Goal: Information Seeking & Learning: Learn about a topic

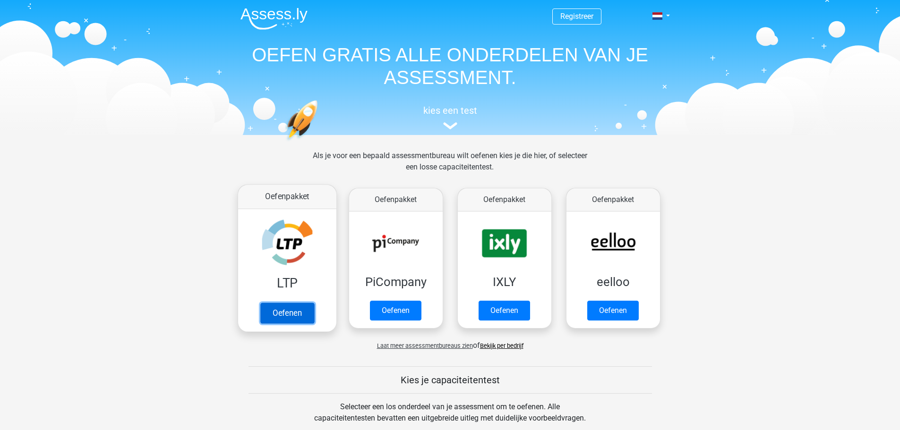
click at [275, 303] on link "Oefenen" at bounding box center [287, 313] width 54 height 21
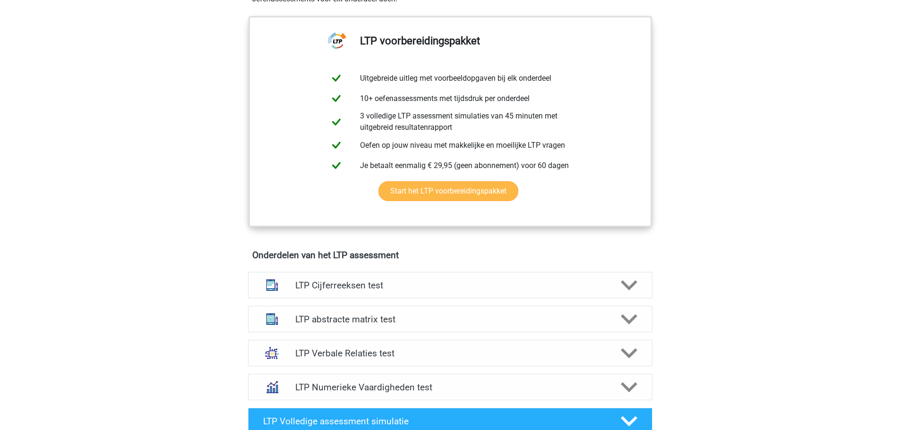
scroll to position [519, 0]
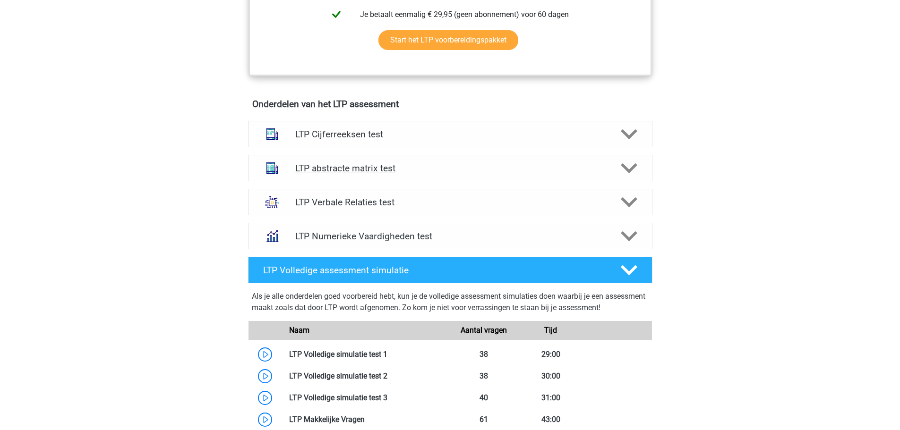
click at [340, 170] on h4 "LTP abstracte matrix test" at bounding box center [449, 168] width 309 height 11
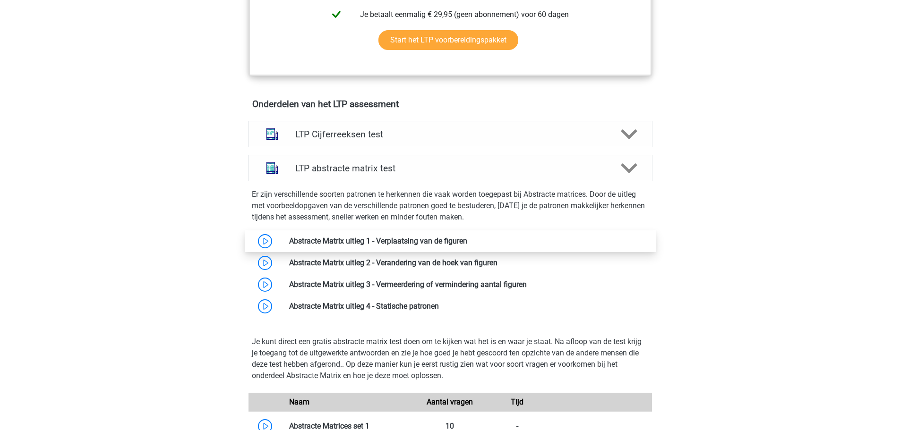
click at [467, 238] on link at bounding box center [467, 241] width 0 height 9
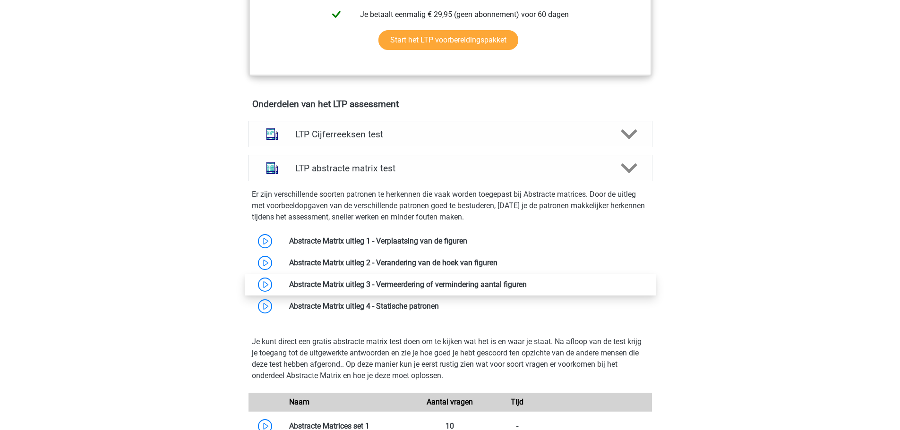
click at [527, 288] on link at bounding box center [527, 284] width 0 height 9
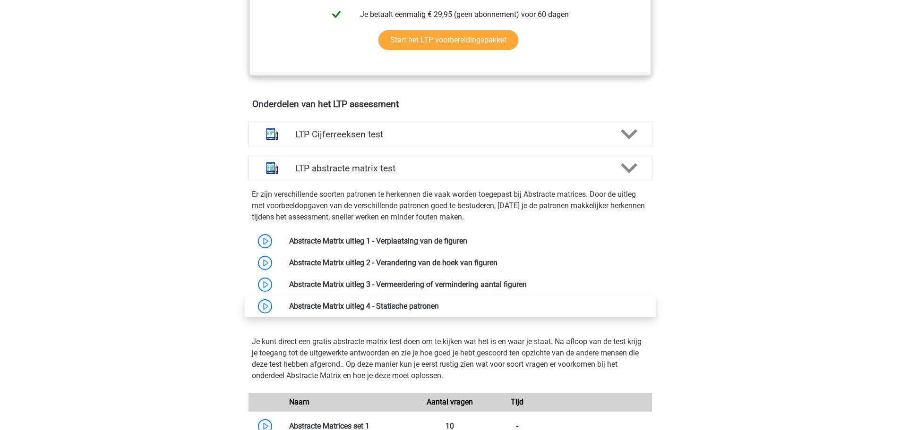
click at [439, 306] on link at bounding box center [439, 306] width 0 height 9
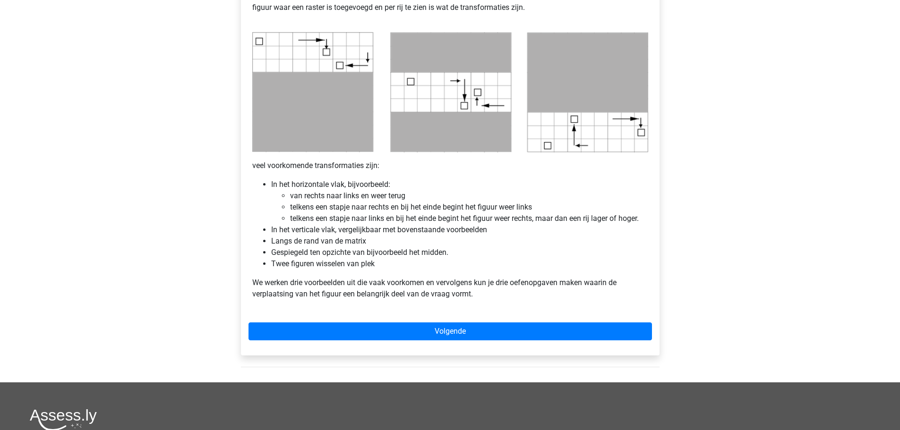
scroll to position [472, 0]
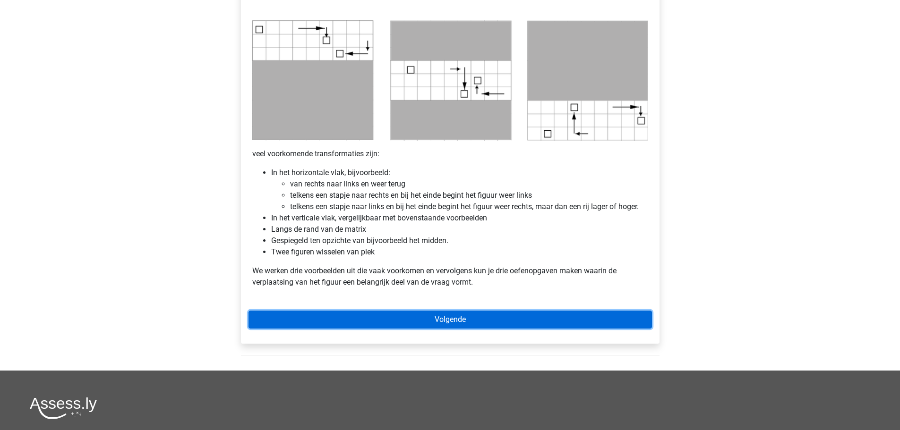
click at [451, 315] on link "Volgende" at bounding box center [449, 320] width 403 height 18
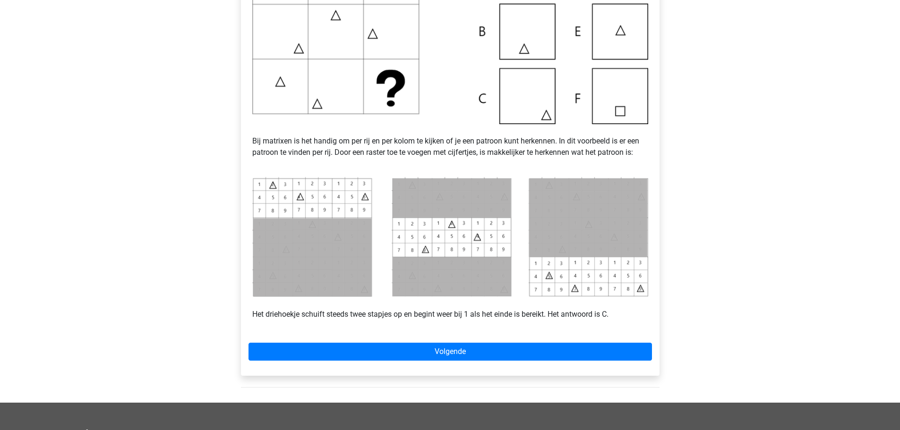
scroll to position [425, 0]
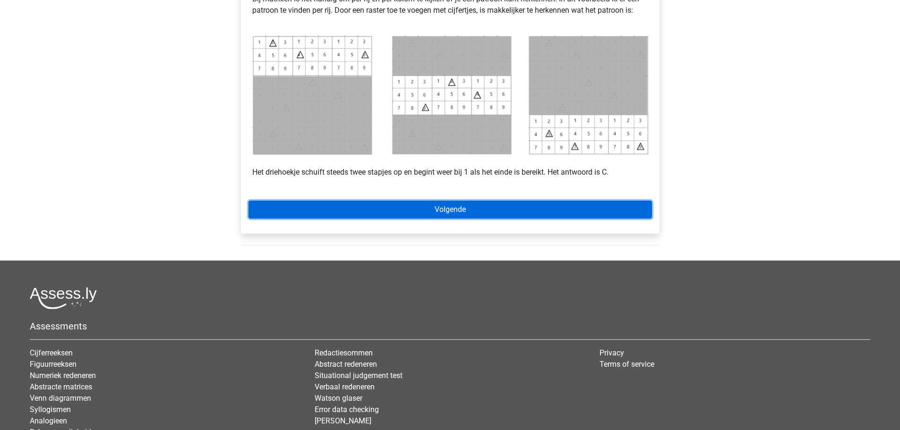
click at [409, 207] on link "Volgende" at bounding box center [449, 210] width 403 height 18
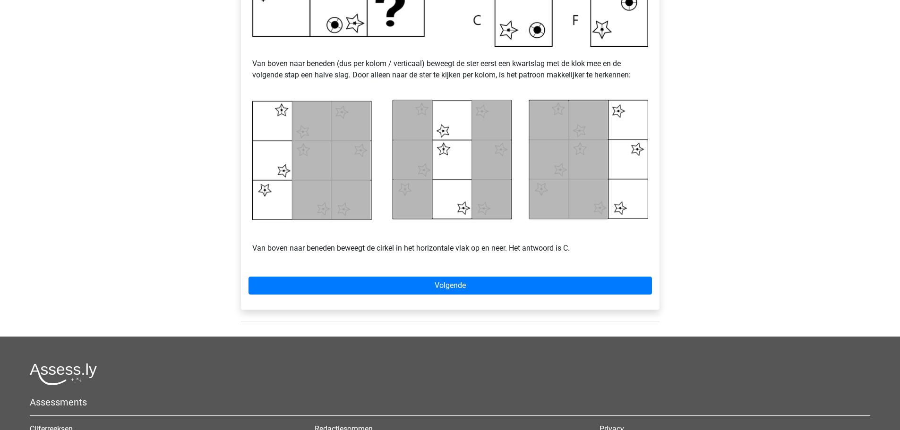
scroll to position [425, 0]
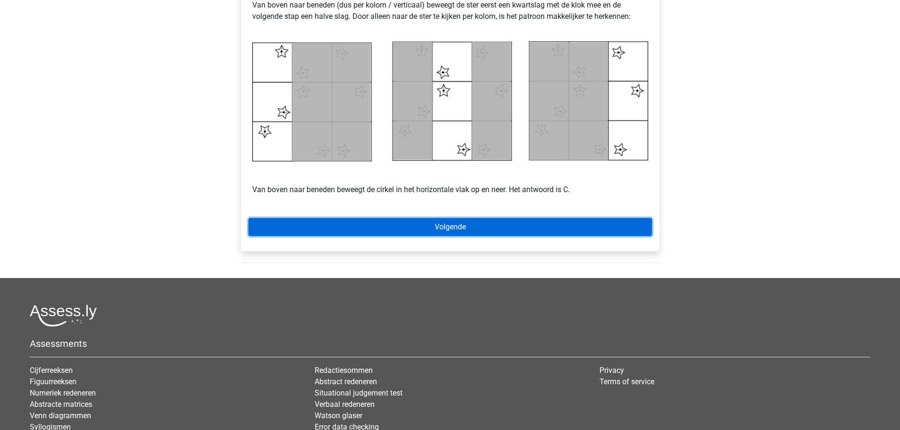
click at [449, 227] on link "Volgende" at bounding box center [449, 227] width 403 height 18
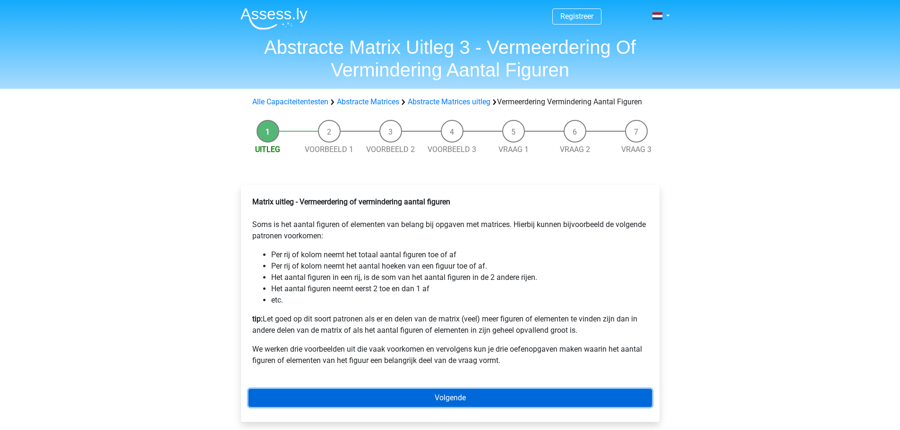
click at [402, 407] on link "Volgende" at bounding box center [449, 398] width 403 height 18
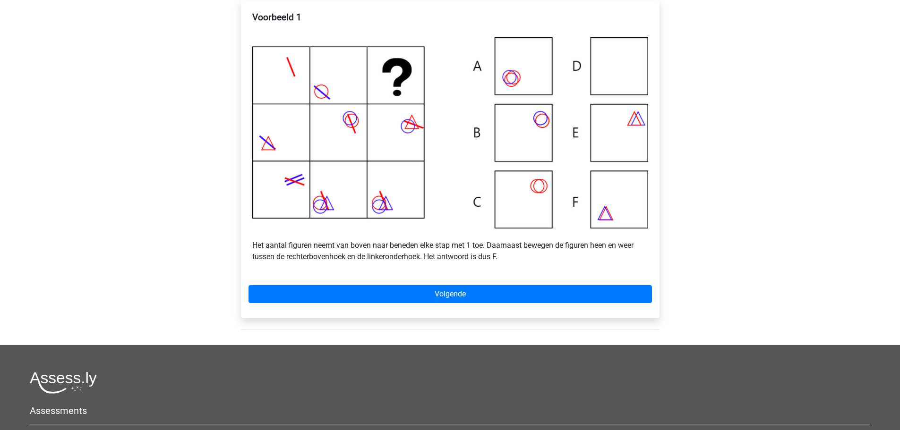
scroll to position [189, 0]
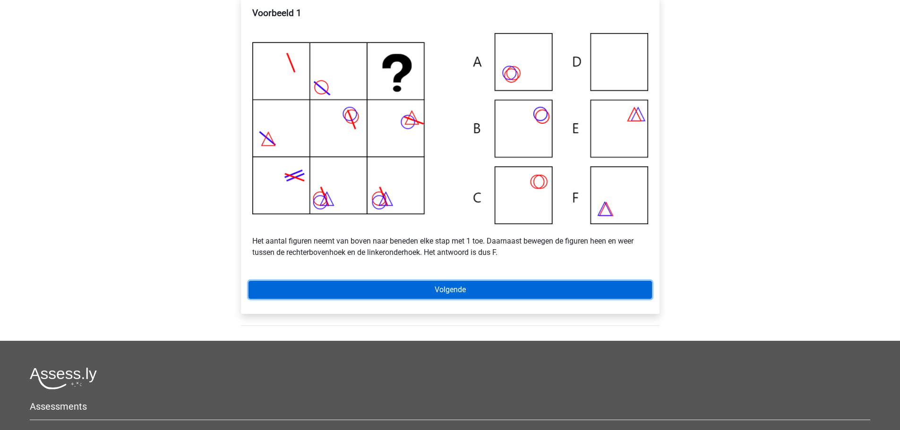
click at [418, 299] on link "Volgende" at bounding box center [449, 290] width 403 height 18
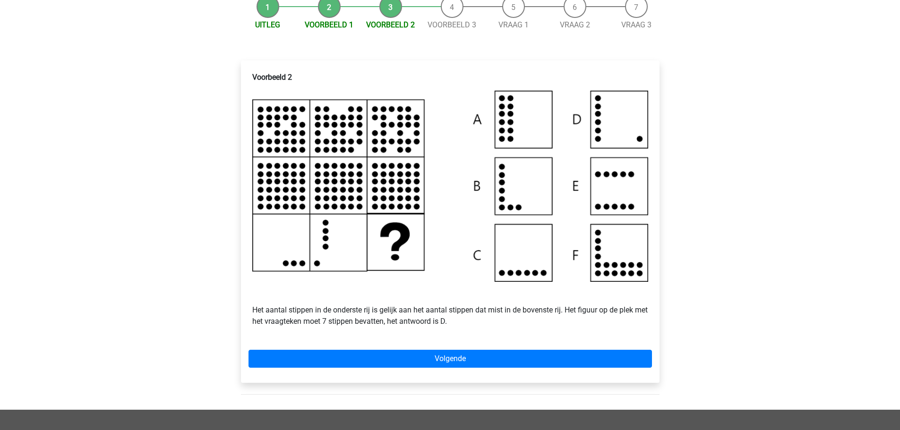
scroll to position [142, 0]
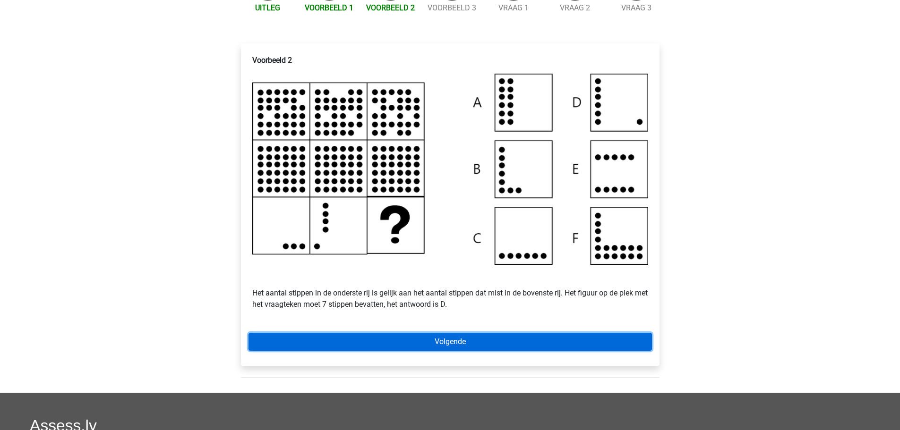
click at [457, 351] on link "Volgende" at bounding box center [449, 342] width 403 height 18
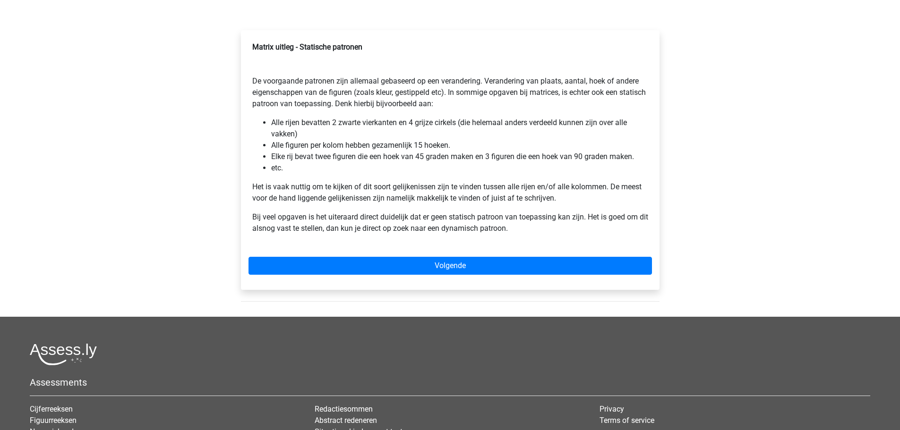
scroll to position [142, 0]
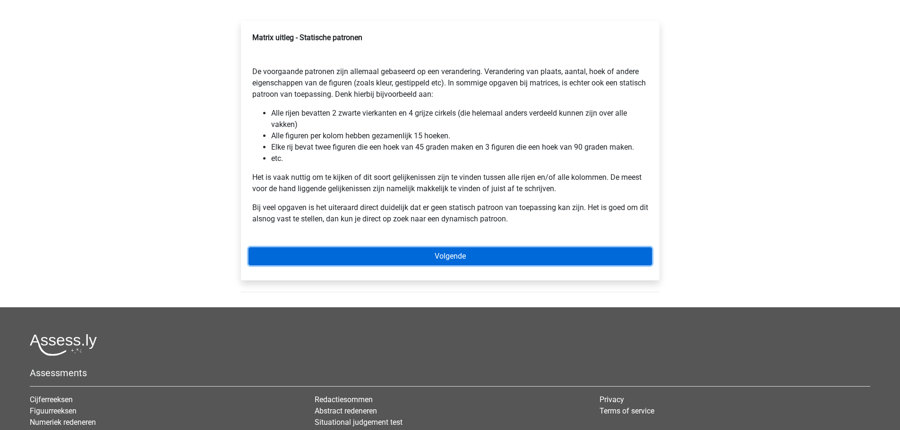
click at [413, 260] on link "Volgende" at bounding box center [449, 256] width 403 height 18
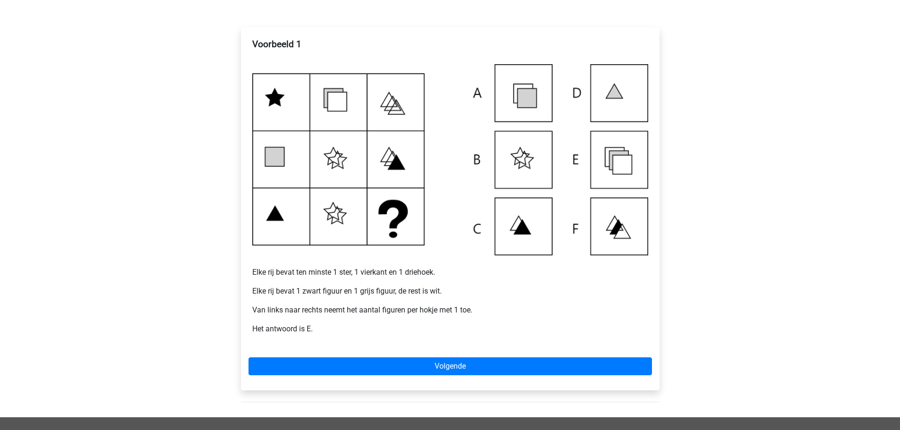
scroll to position [142, 0]
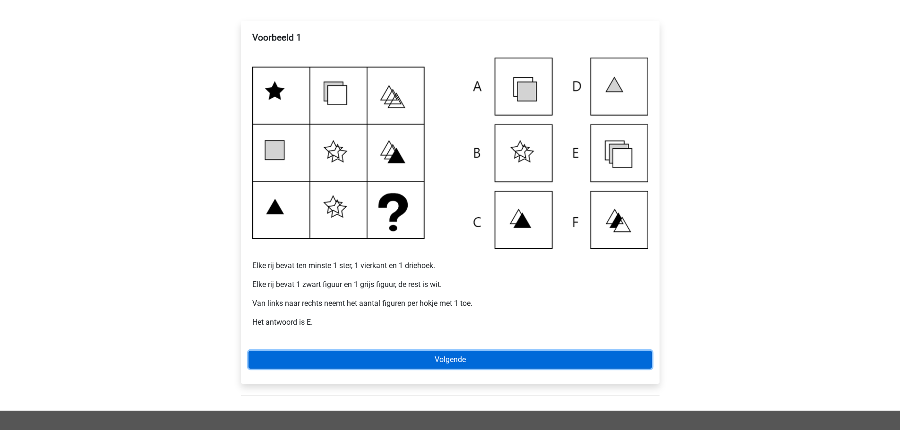
click at [446, 360] on link "Volgende" at bounding box center [449, 360] width 403 height 18
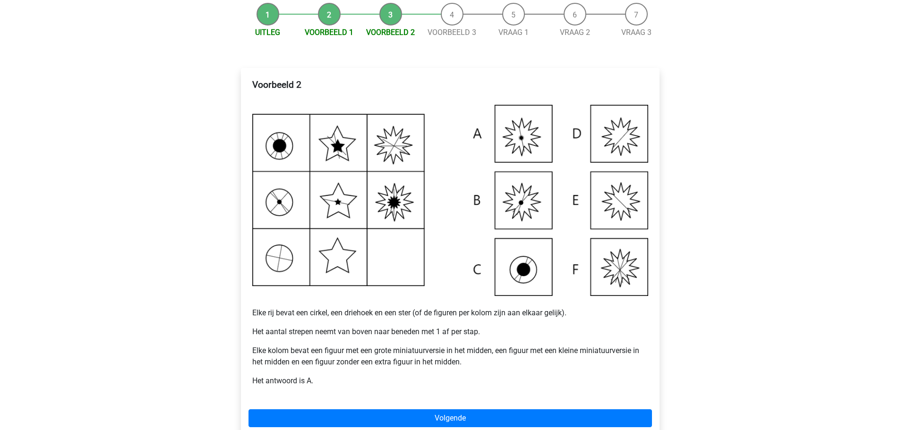
scroll to position [142, 0]
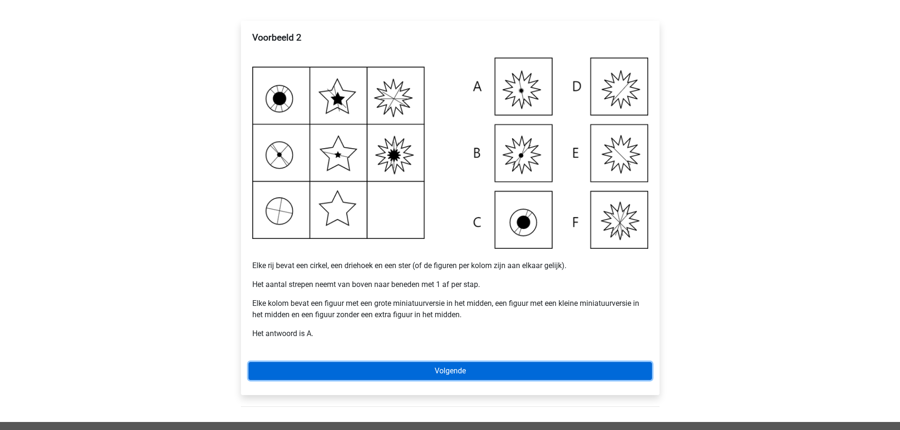
click at [434, 370] on link "Volgende" at bounding box center [449, 371] width 403 height 18
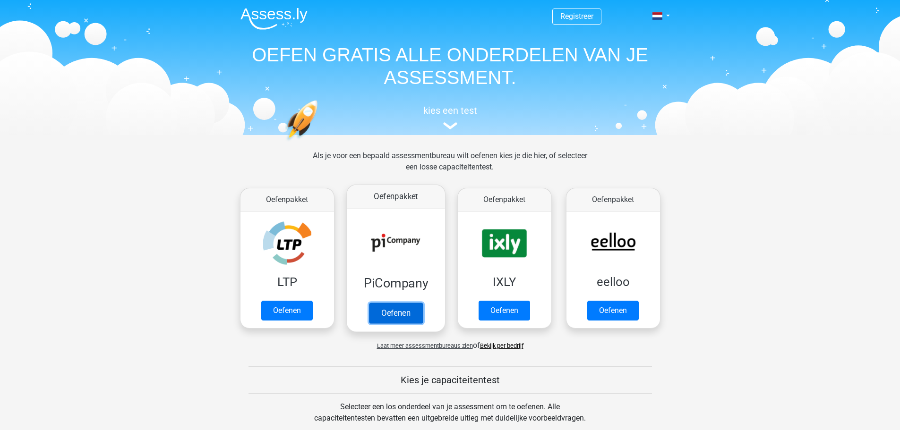
click at [394, 303] on link "Oefenen" at bounding box center [395, 313] width 54 height 21
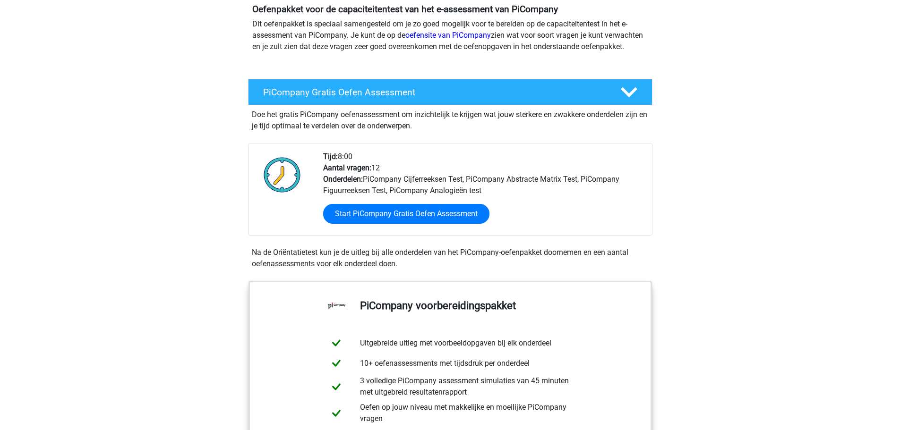
scroll to position [236, 0]
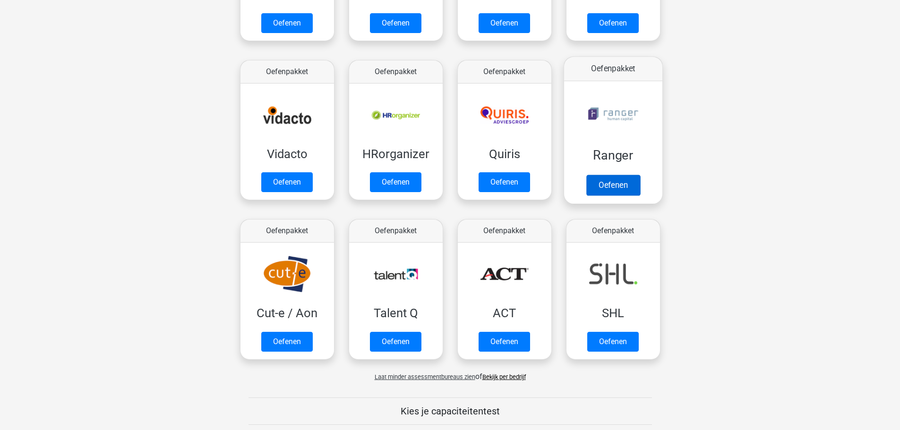
scroll to position [481, 0]
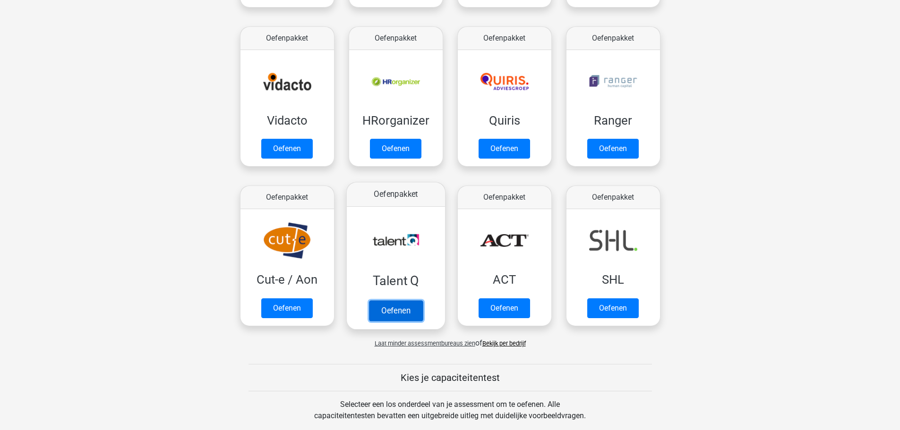
click at [398, 300] on link "Oefenen" at bounding box center [395, 310] width 54 height 21
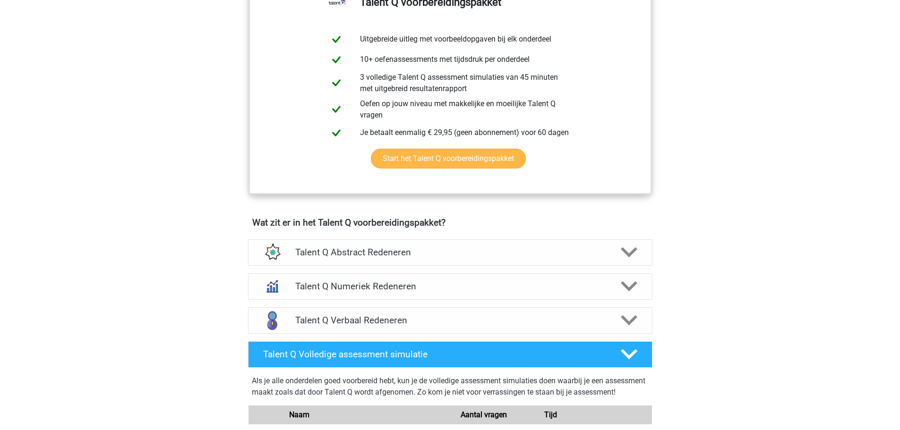
scroll to position [425, 0]
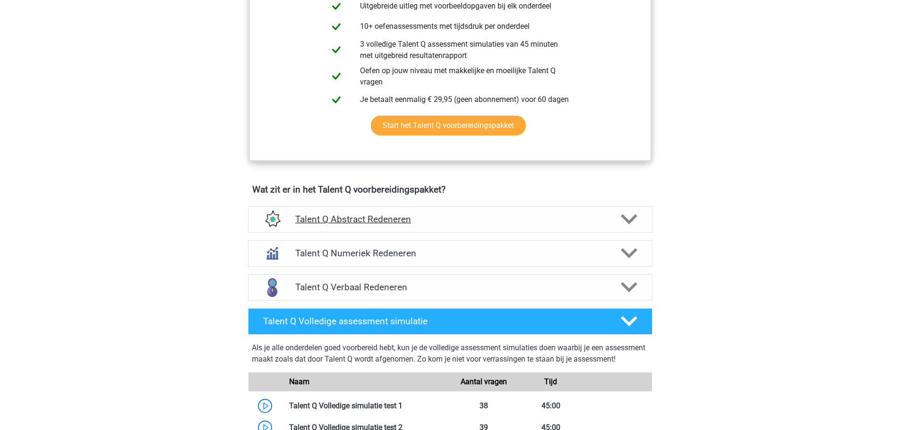
click at [330, 222] on h4 "Talent Q Abstract Redeneren" at bounding box center [449, 219] width 309 height 11
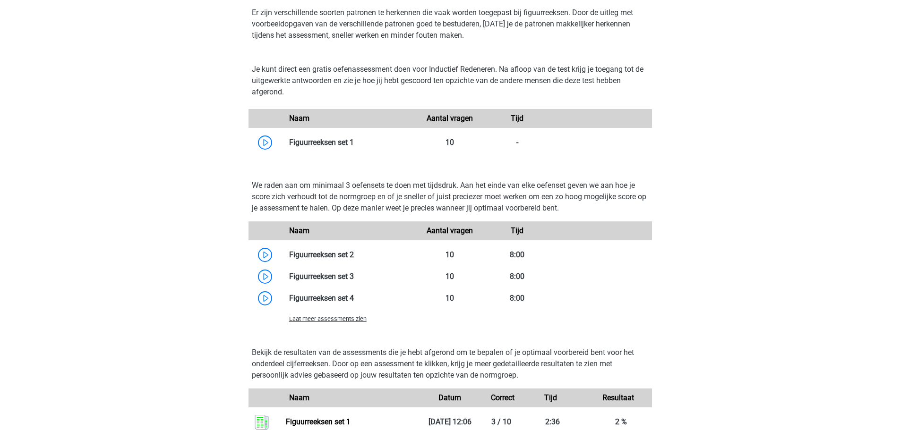
scroll to position [661, 0]
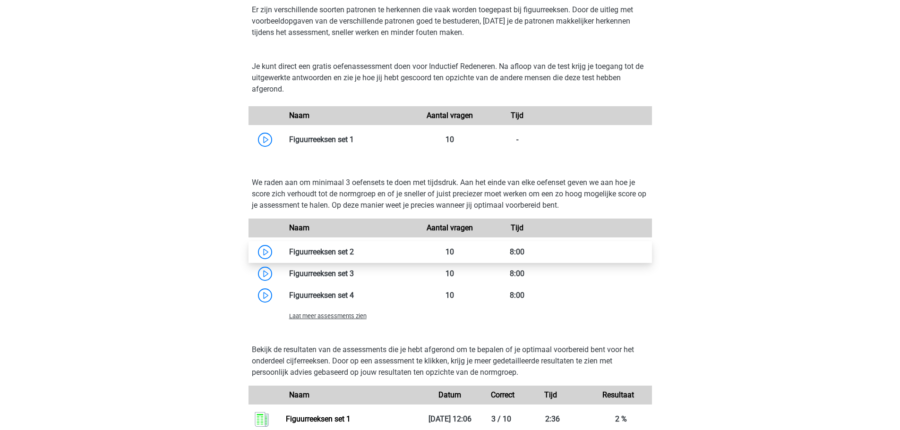
click at [354, 252] on link at bounding box center [354, 251] width 0 height 9
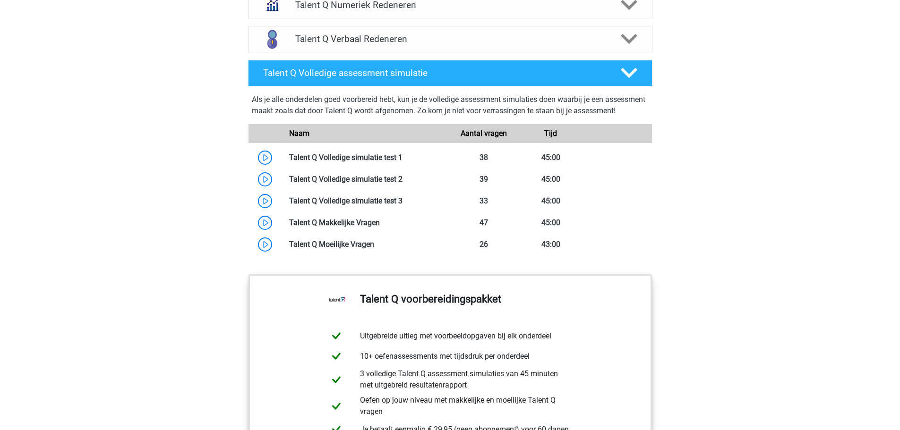
scroll to position [1133, 0]
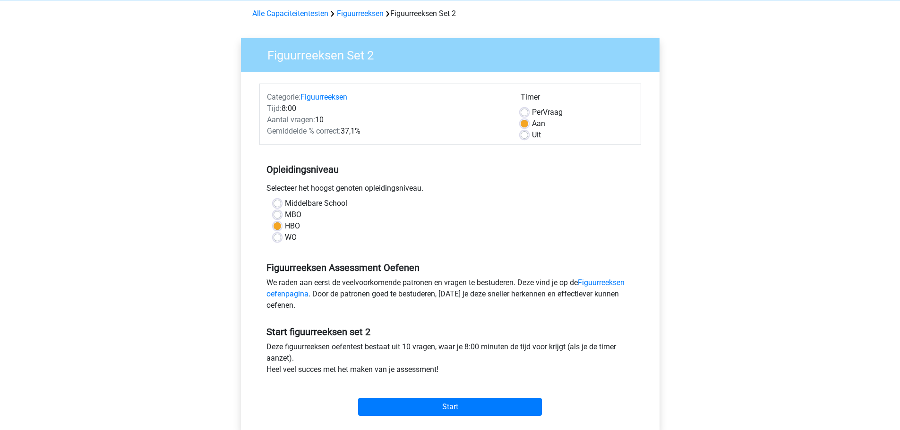
scroll to position [236, 0]
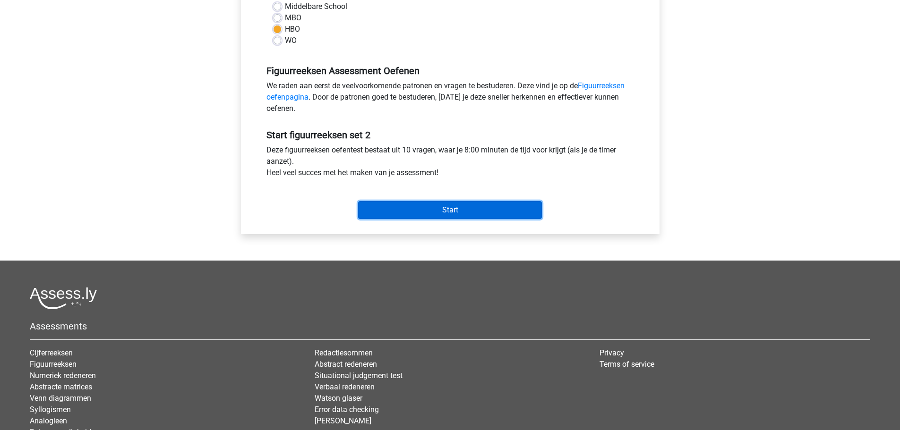
click at [431, 209] on input "Start" at bounding box center [450, 210] width 184 height 18
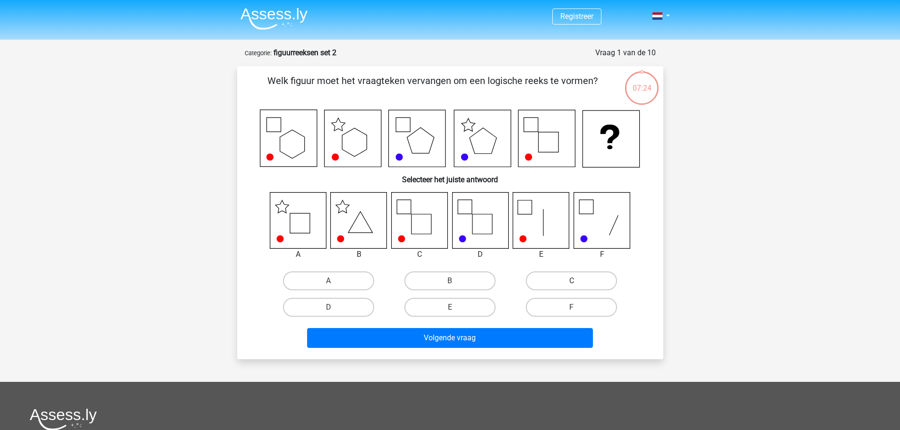
click at [565, 285] on label "C" at bounding box center [571, 281] width 91 height 19
click at [571, 285] on input "C" at bounding box center [574, 284] width 6 height 6
radio input "true"
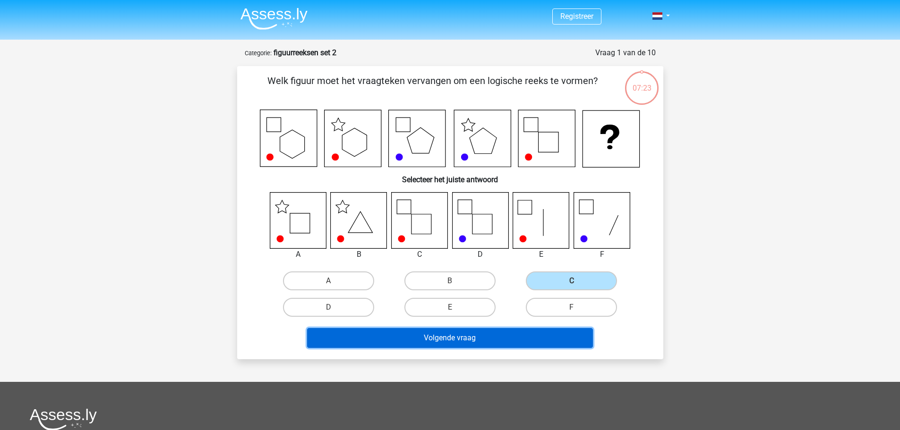
click at [466, 339] on button "Volgende vraag" at bounding box center [450, 338] width 286 height 20
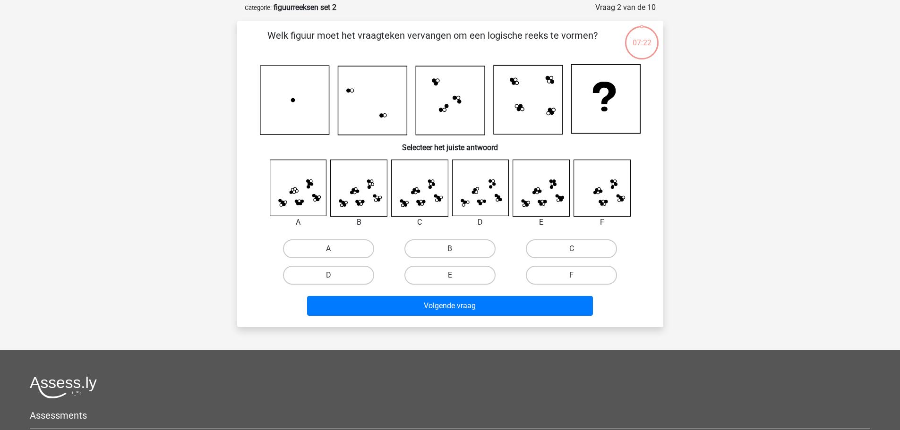
scroll to position [47, 0]
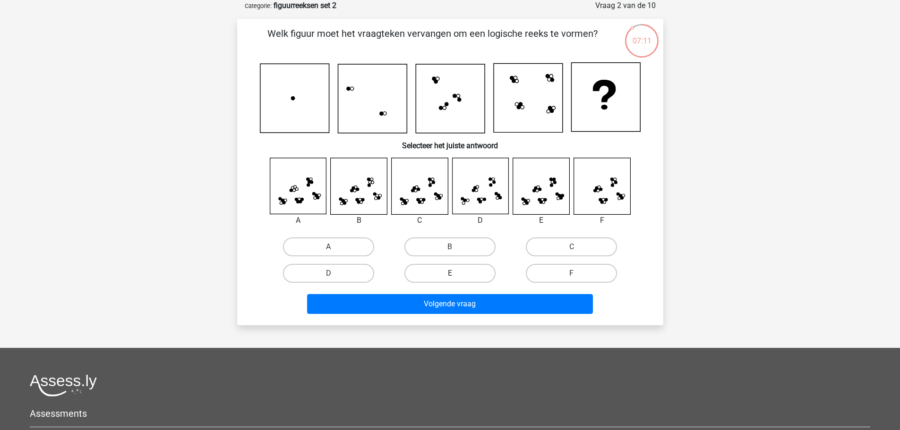
click at [448, 269] on label "E" at bounding box center [449, 273] width 91 height 19
click at [450, 273] on input "E" at bounding box center [453, 276] width 6 height 6
radio input "true"
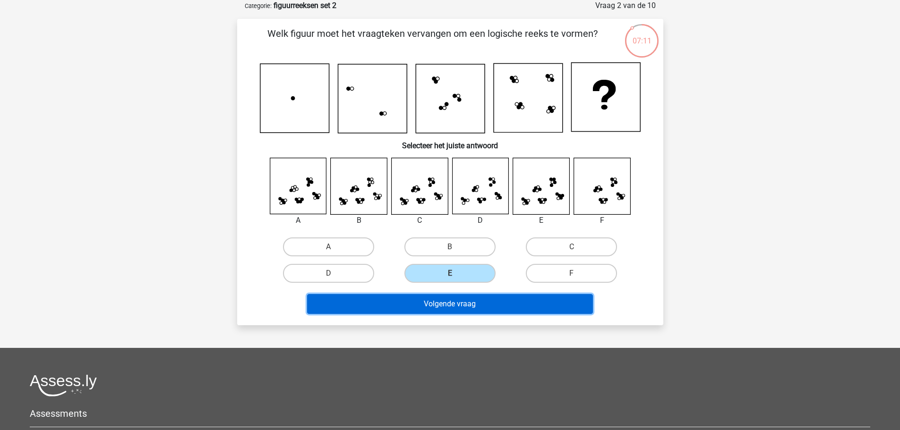
click at [445, 303] on button "Volgende vraag" at bounding box center [450, 304] width 286 height 20
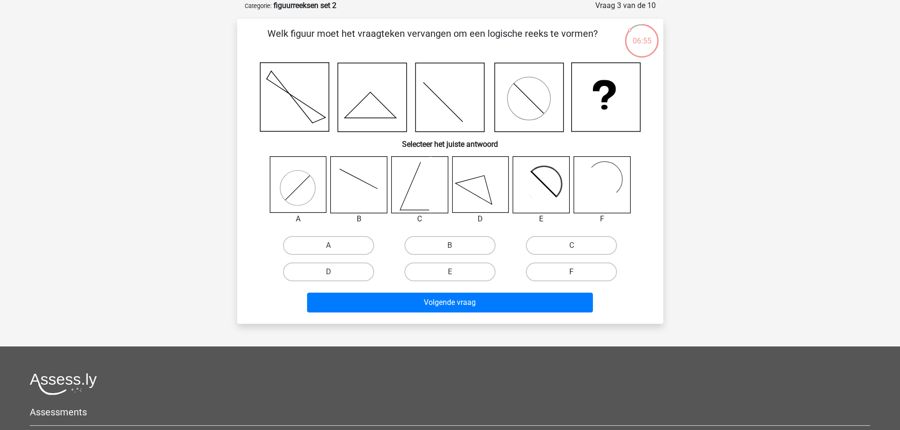
click at [558, 278] on label "F" at bounding box center [571, 272] width 91 height 19
click at [571, 278] on input "F" at bounding box center [574, 275] width 6 height 6
radio input "true"
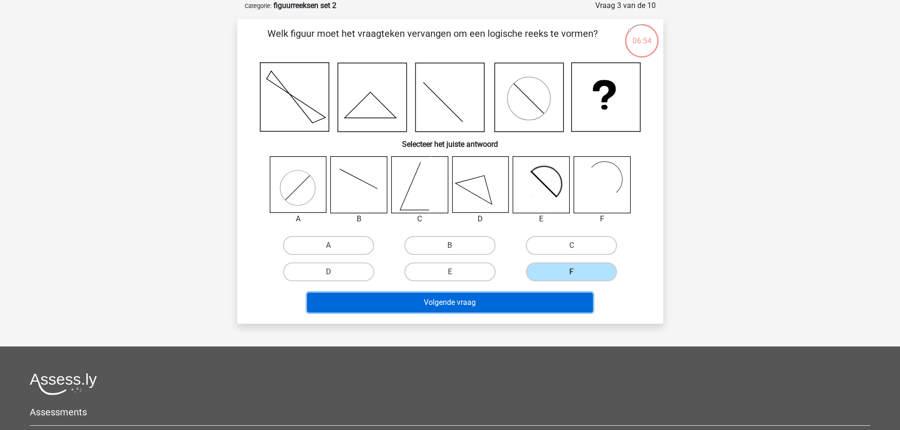
click at [480, 298] on button "Volgende vraag" at bounding box center [450, 303] width 286 height 20
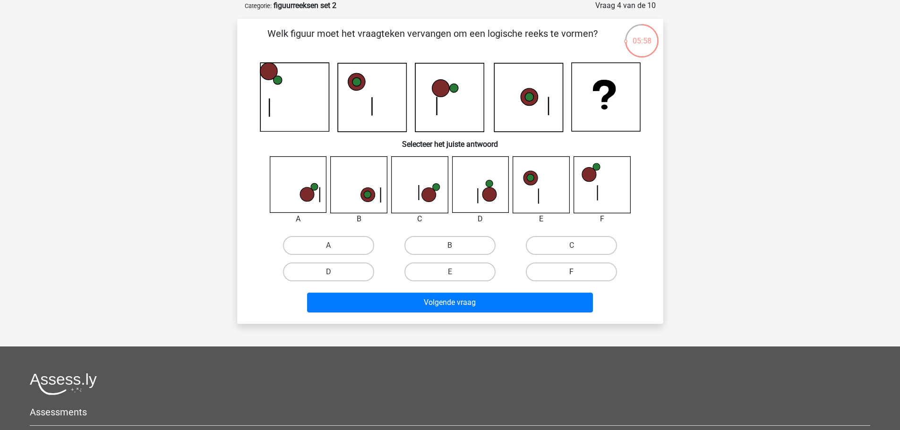
click at [567, 277] on label "F" at bounding box center [571, 272] width 91 height 19
click at [571, 277] on input "F" at bounding box center [574, 275] width 6 height 6
radio input "true"
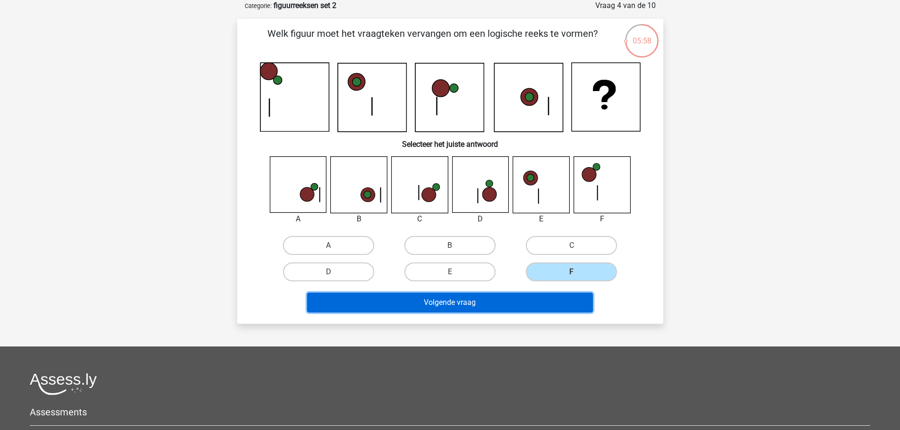
click at [477, 305] on button "Volgende vraag" at bounding box center [450, 303] width 286 height 20
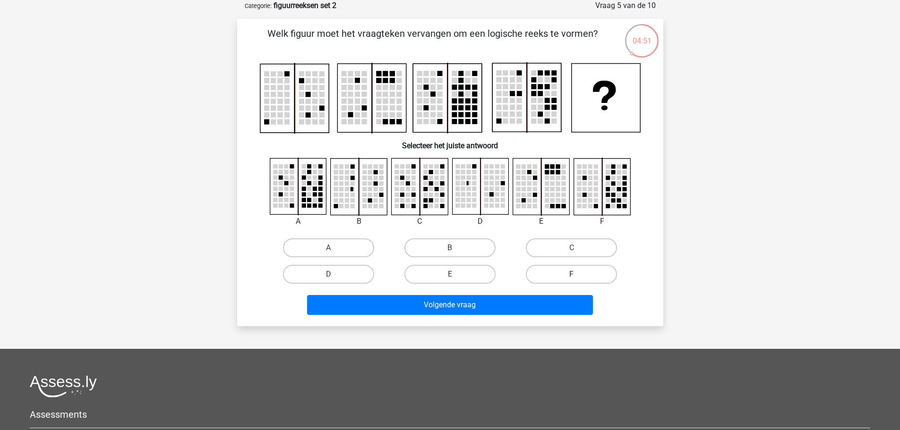
click at [559, 274] on label "F" at bounding box center [571, 274] width 91 height 19
click at [571, 274] on input "F" at bounding box center [574, 277] width 6 height 6
radio input "true"
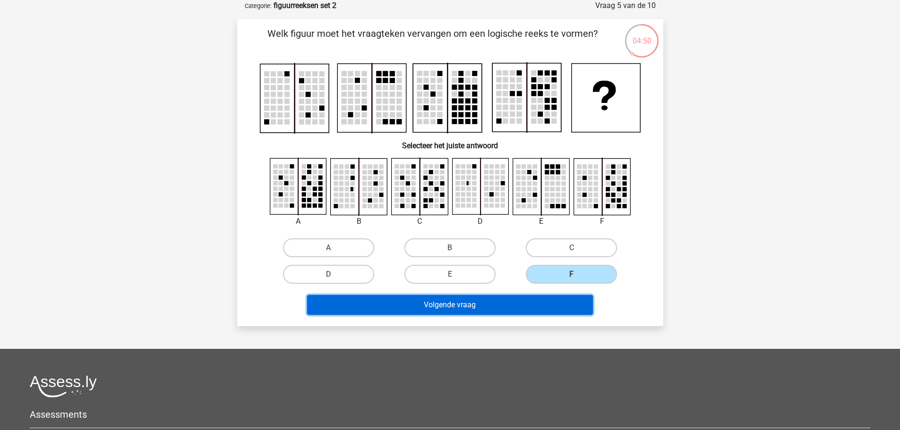
click at [431, 311] on button "Volgende vraag" at bounding box center [450, 305] width 286 height 20
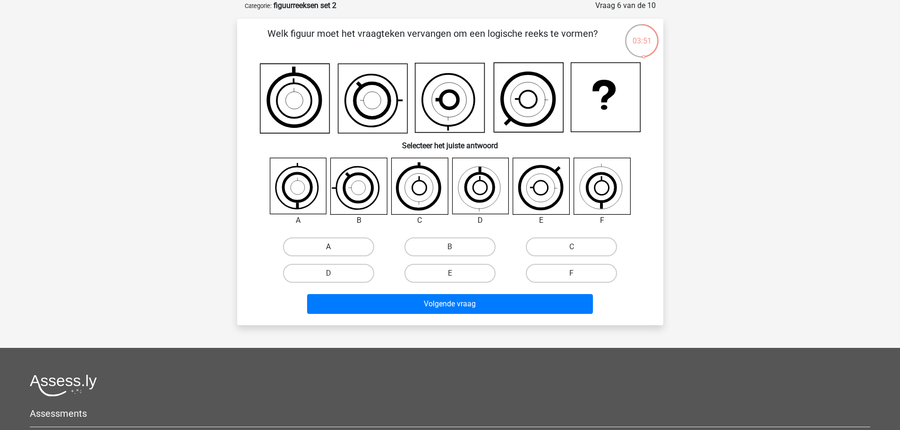
click at [326, 246] on label "A" at bounding box center [328, 247] width 91 height 19
click at [328, 247] on input "A" at bounding box center [331, 250] width 6 height 6
radio input "true"
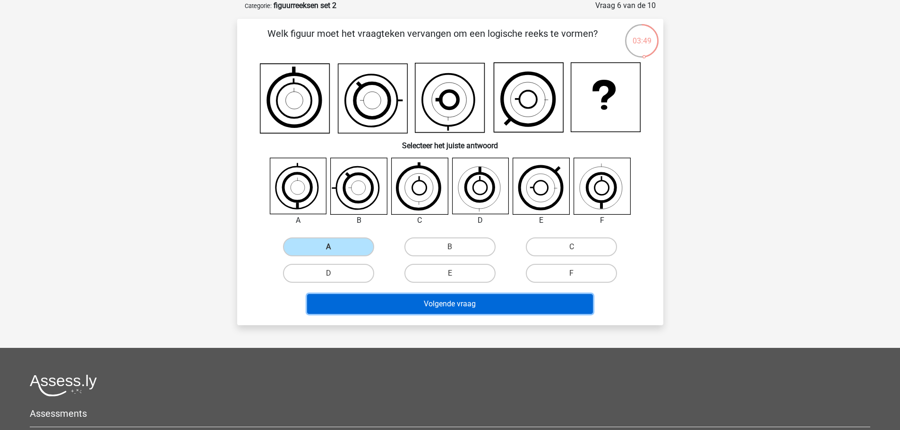
click at [445, 308] on button "Volgende vraag" at bounding box center [450, 304] width 286 height 20
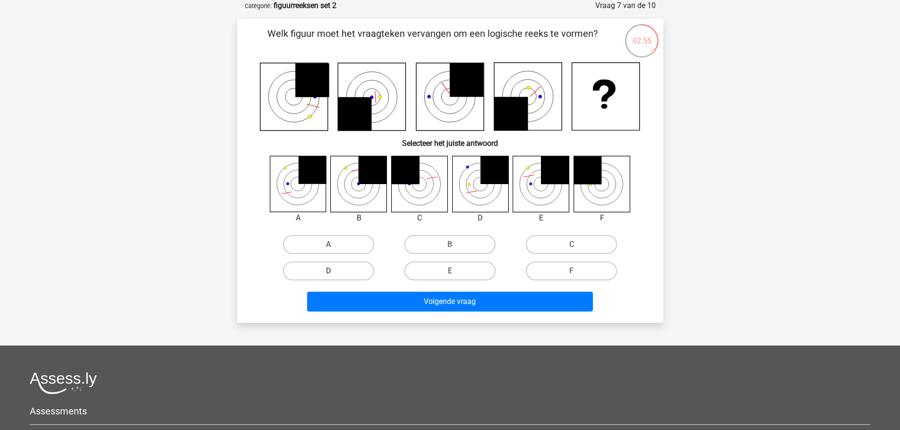
click at [342, 276] on label "D" at bounding box center [328, 271] width 91 height 19
click at [334, 276] on input "D" at bounding box center [331, 274] width 6 height 6
radio input "true"
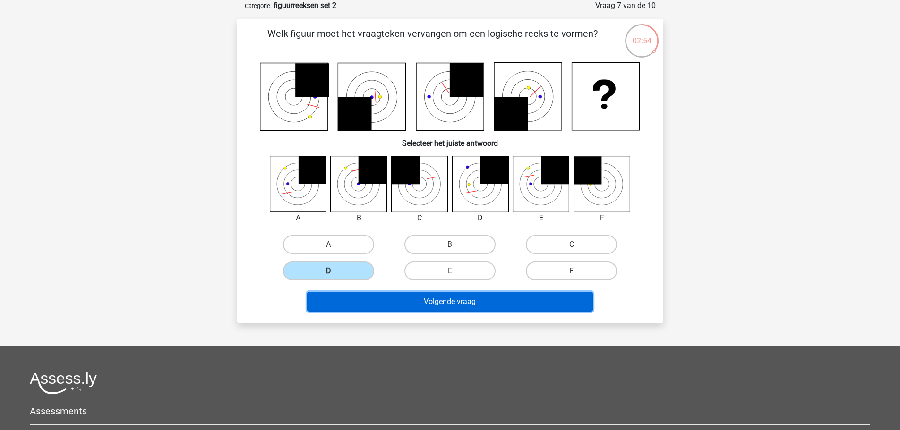
click at [446, 298] on button "Volgende vraag" at bounding box center [450, 302] width 286 height 20
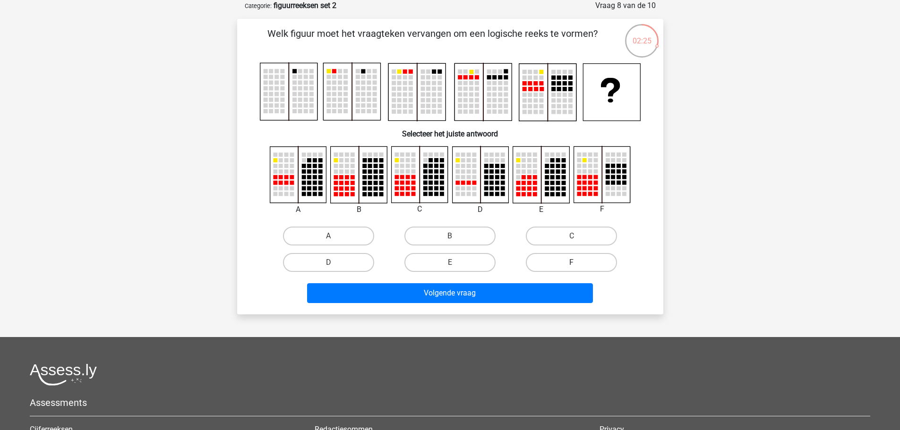
click at [586, 261] on label "F" at bounding box center [571, 262] width 91 height 19
click at [578, 263] on input "F" at bounding box center [574, 266] width 6 height 6
radio input "true"
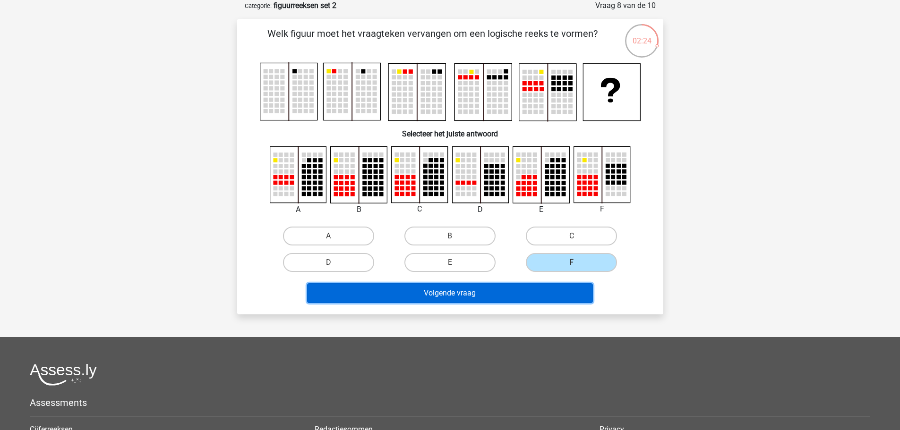
click at [461, 294] on button "Volgende vraag" at bounding box center [450, 293] width 286 height 20
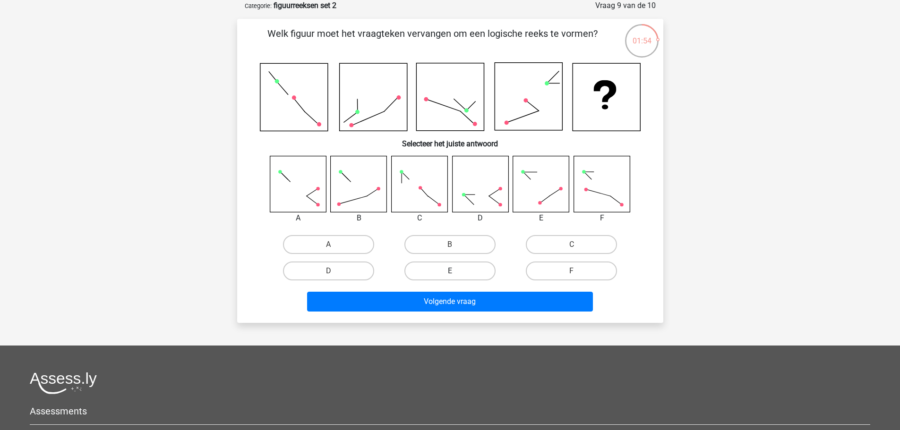
click at [426, 273] on label "E" at bounding box center [449, 271] width 91 height 19
click at [450, 273] on input "E" at bounding box center [453, 274] width 6 height 6
radio input "true"
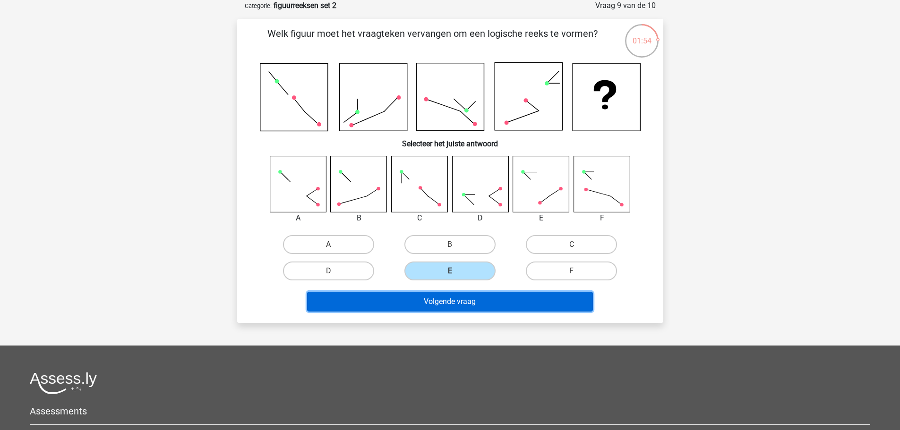
click at [424, 302] on button "Volgende vraag" at bounding box center [450, 302] width 286 height 20
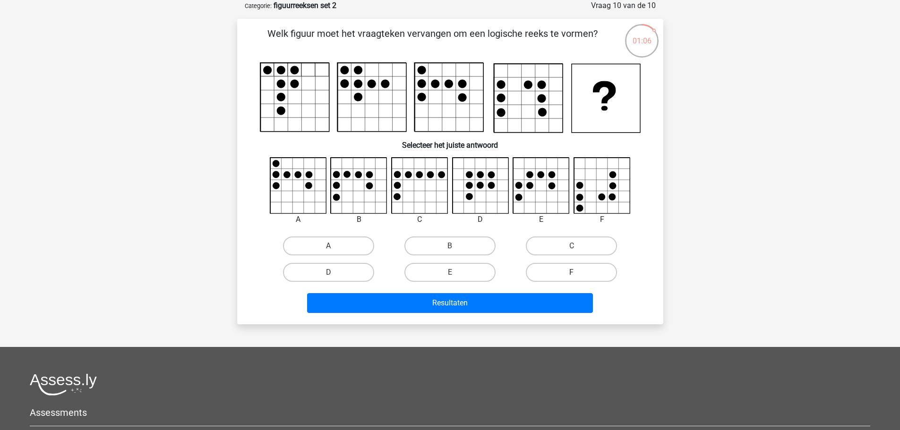
click at [579, 264] on label "F" at bounding box center [571, 272] width 91 height 19
click at [578, 272] on input "F" at bounding box center [574, 275] width 6 height 6
radio input "true"
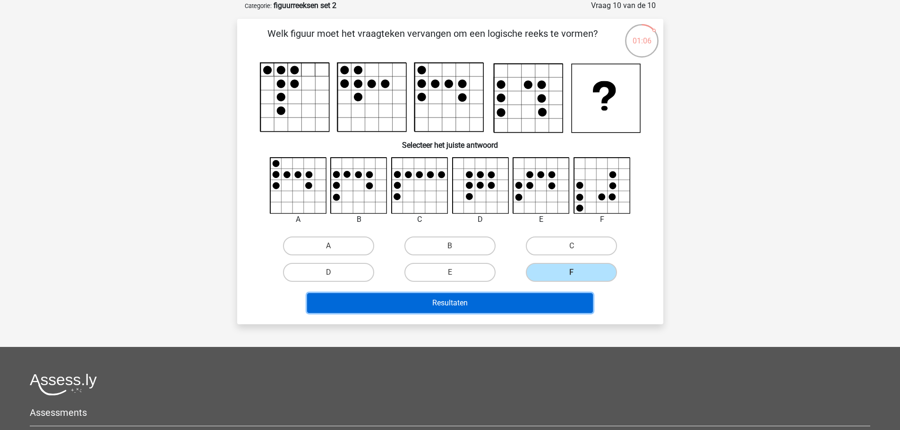
click at [476, 302] on button "Resultaten" at bounding box center [450, 303] width 286 height 20
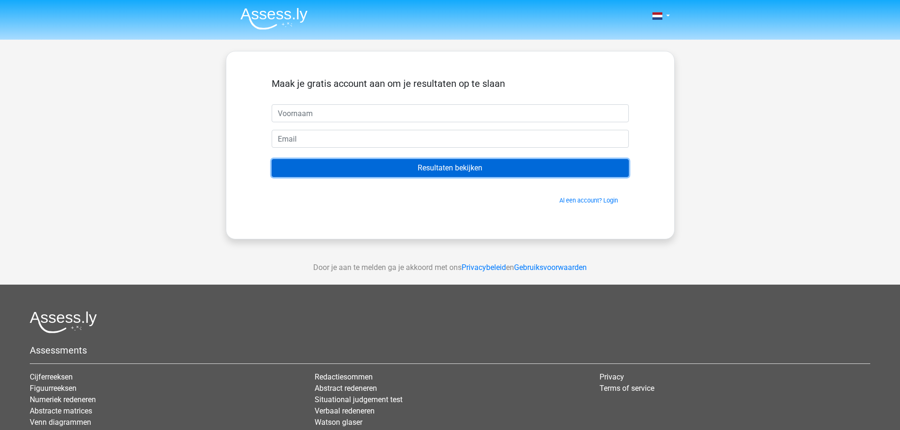
click at [445, 169] on input "Resultaten bekijken" at bounding box center [450, 168] width 357 height 18
